Goal: Information Seeking & Learning: Learn about a topic

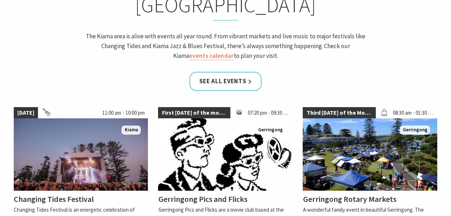
scroll to position [651, 0]
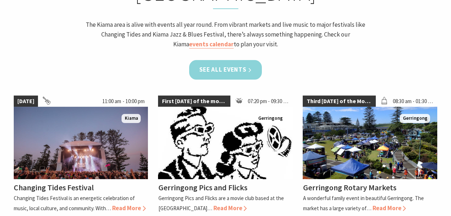
click at [245, 60] on link "See all Events" at bounding box center [225, 69] width 73 height 19
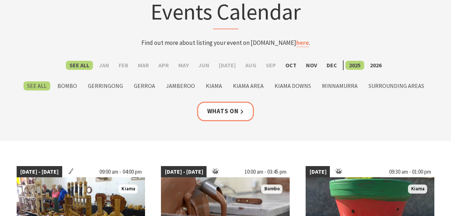
scroll to position [109, 0]
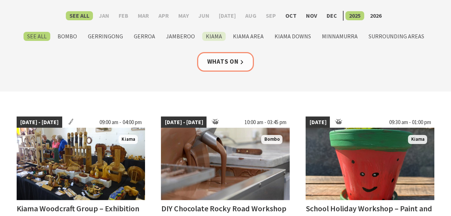
click at [212, 33] on label "Kiama" at bounding box center [214, 36] width 24 height 9
click at [0, 0] on input "Kiama" at bounding box center [0, 0] width 0 height 0
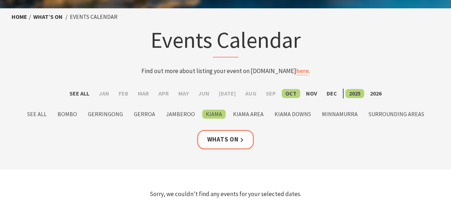
scroll to position [72, 0]
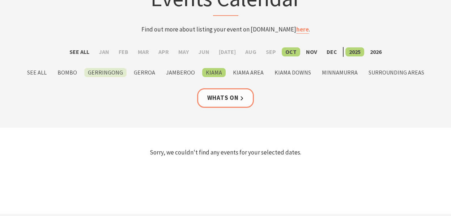
click at [115, 71] on label "Gerringong" at bounding box center [105, 72] width 42 height 9
click at [0, 0] on input "Gerringong" at bounding box center [0, 0] width 0 height 0
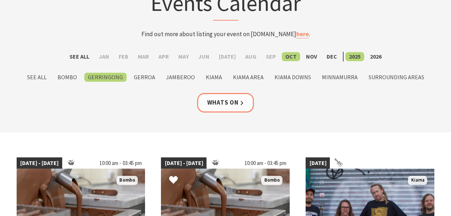
scroll to position [36, 0]
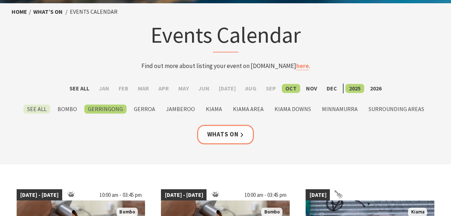
click at [40, 110] on label "See All" at bounding box center [37, 109] width 27 height 9
click at [0, 0] on input "See All" at bounding box center [0, 0] width 0 height 0
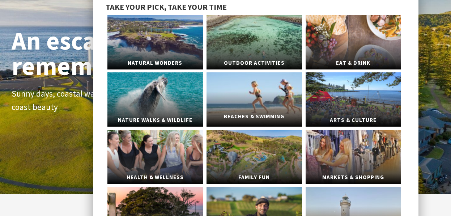
scroll to position [72, 0]
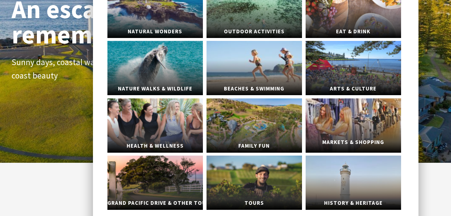
click at [335, 114] on link "Markets & Shopping" at bounding box center [353, 125] width 95 height 54
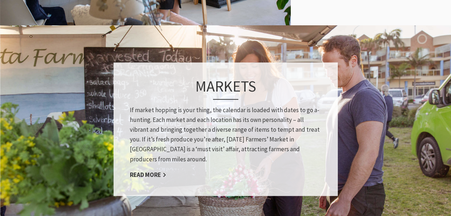
scroll to position [543, 0]
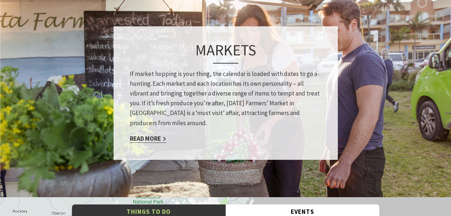
click at [144, 135] on link "Read More" at bounding box center [148, 138] width 37 height 8
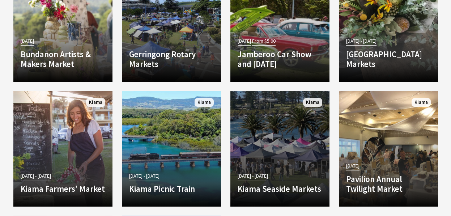
scroll to position [723, 0]
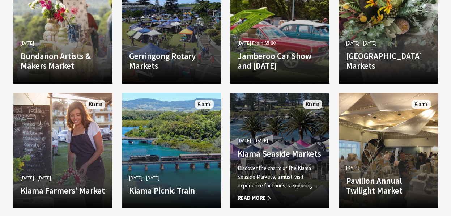
click at [311, 162] on div "09 Jun 25 - 19 Jul 26 Kiama Seaside Markets Discover the charm of the Kiama Sea…" at bounding box center [279, 167] width 99 height 65
